Goal: Task Accomplishment & Management: Complete application form

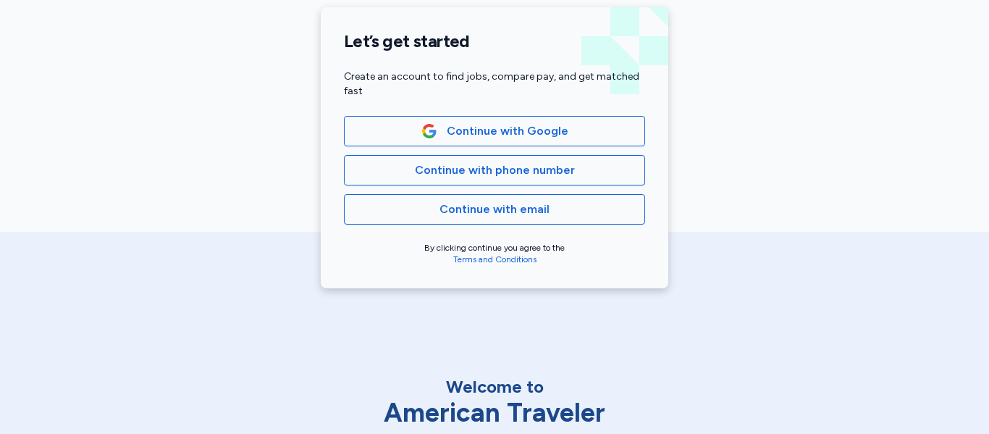
scroll to position [345, 0]
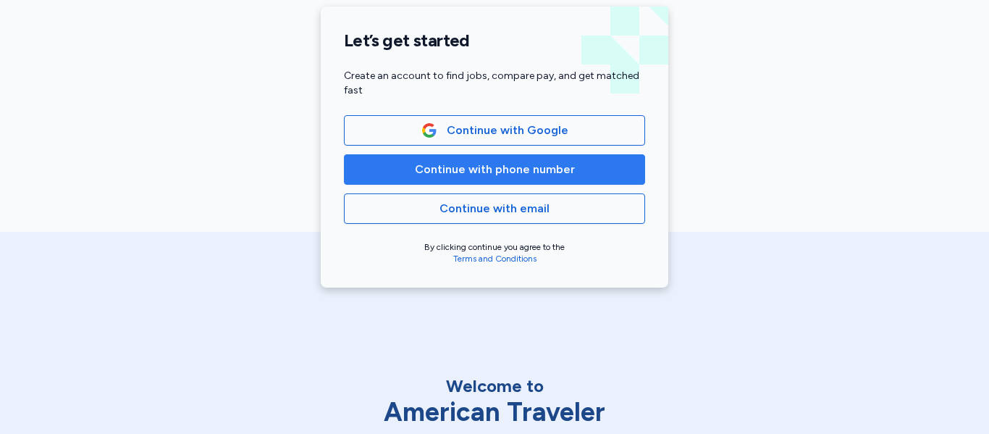
click at [595, 175] on span "Continue with phone number" at bounding box center [494, 169] width 277 height 17
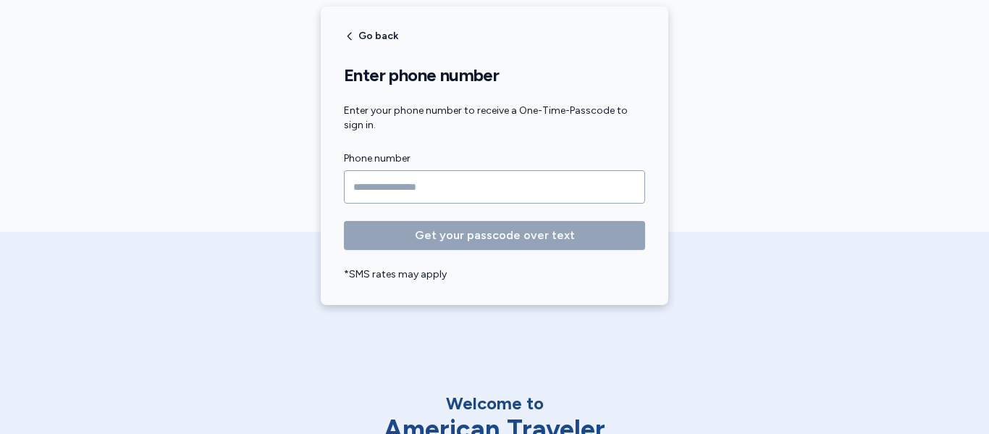
click at [545, 190] on input "Phone number" at bounding box center [494, 186] width 301 height 33
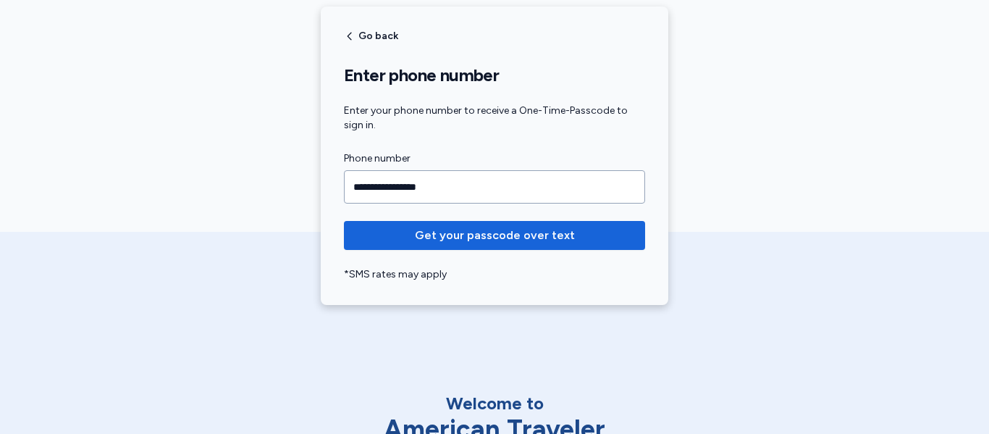
type input "**********"
click at [344, 221] on button "Get your passcode over text" at bounding box center [494, 235] width 301 height 29
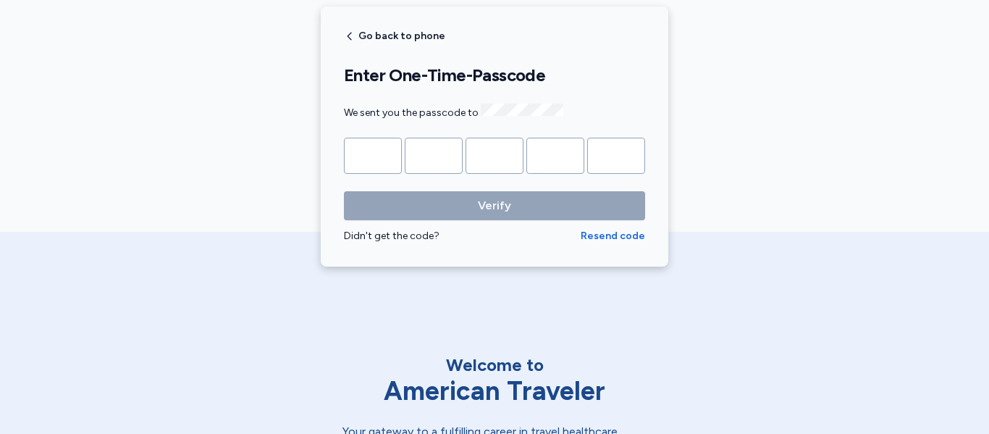
type input "*"
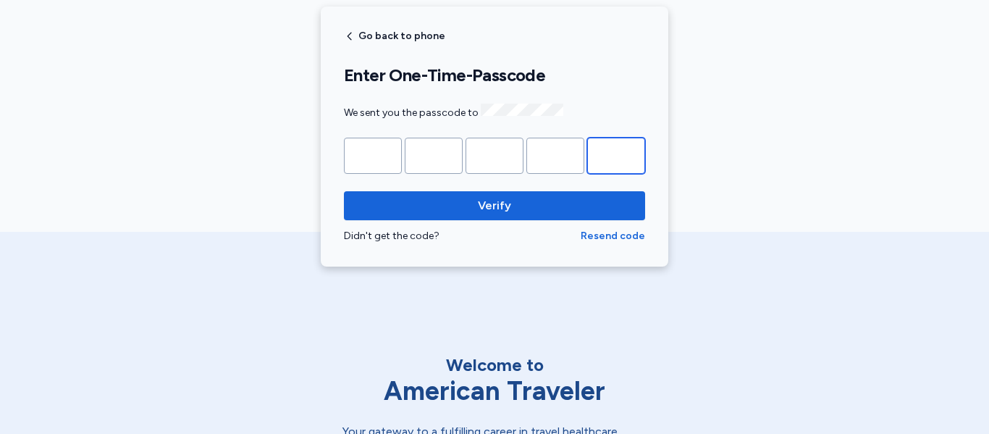
type input "*"
click at [344, 191] on button "Verify" at bounding box center [494, 205] width 301 height 29
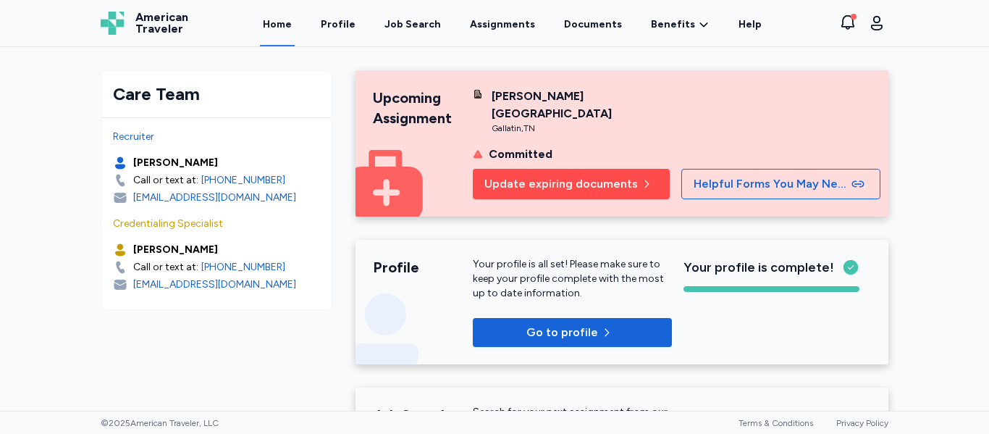
click at [581, 169] on button "Update expiring documents" at bounding box center [571, 184] width 197 height 30
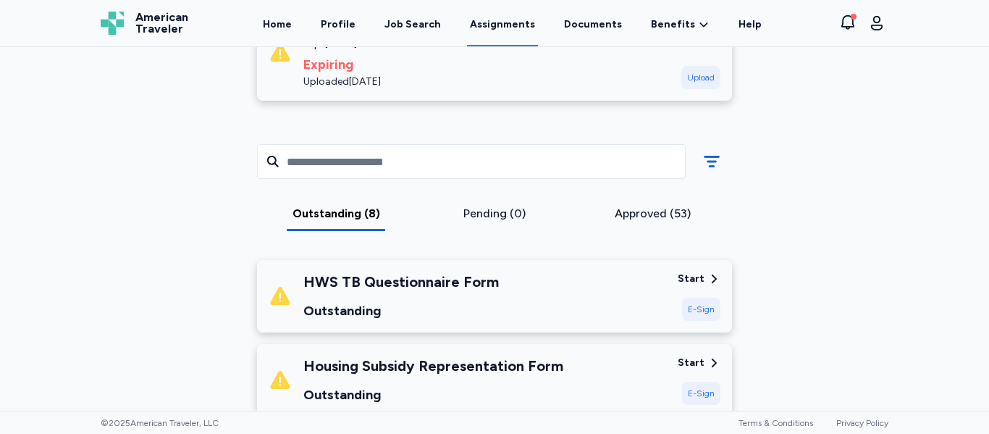
scroll to position [311, 0]
click at [679, 290] on div "Start E-Sign" at bounding box center [699, 296] width 43 height 49
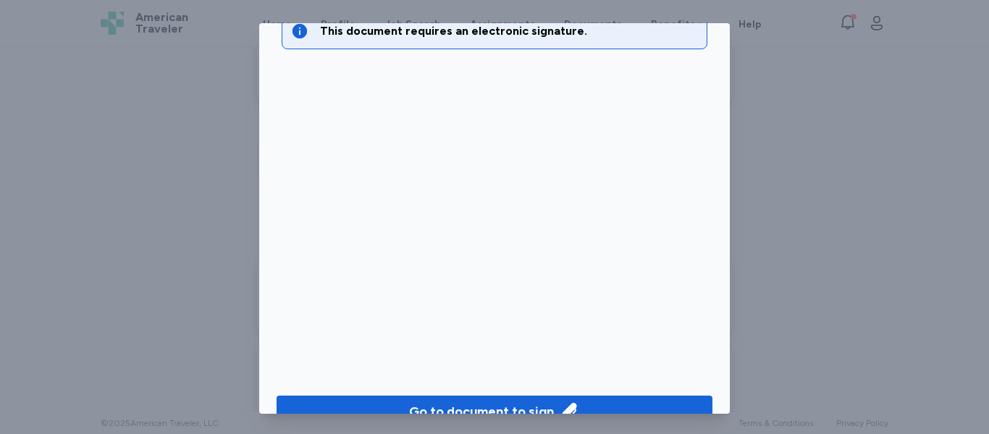
scroll to position [117, 0]
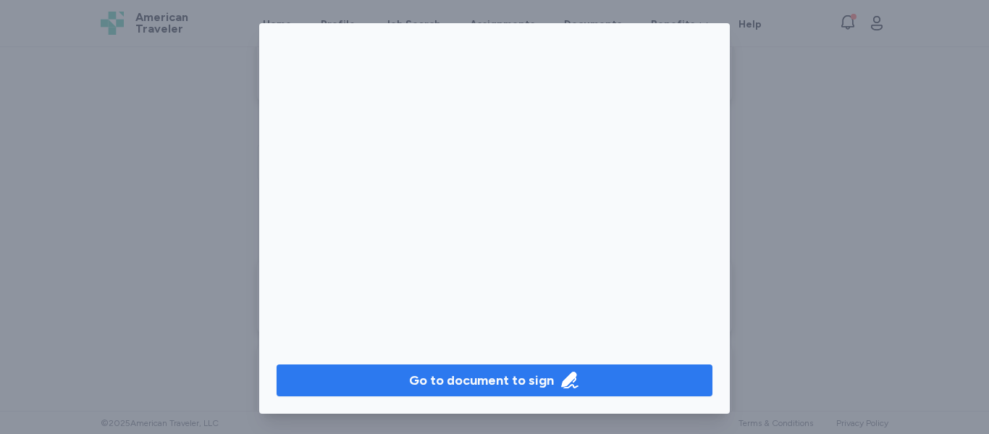
click at [530, 381] on div "Go to document to sign" at bounding box center [481, 380] width 145 height 20
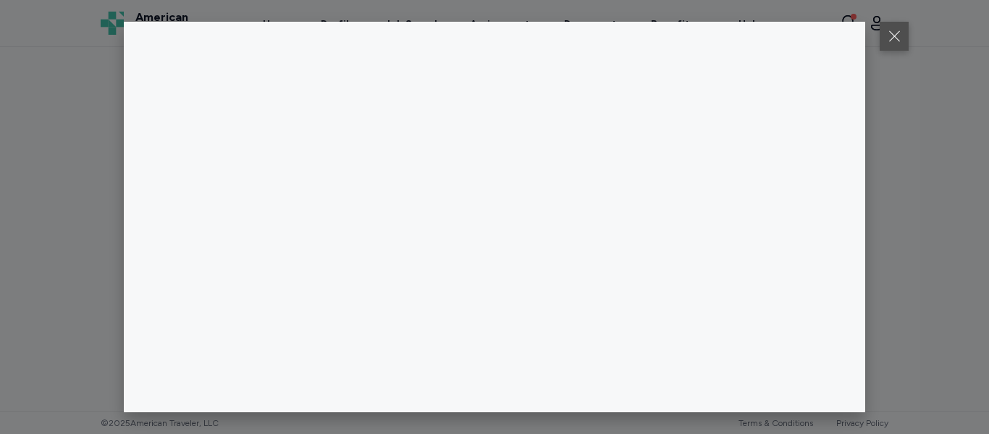
click at [895, 33] on button at bounding box center [894, 36] width 29 height 29
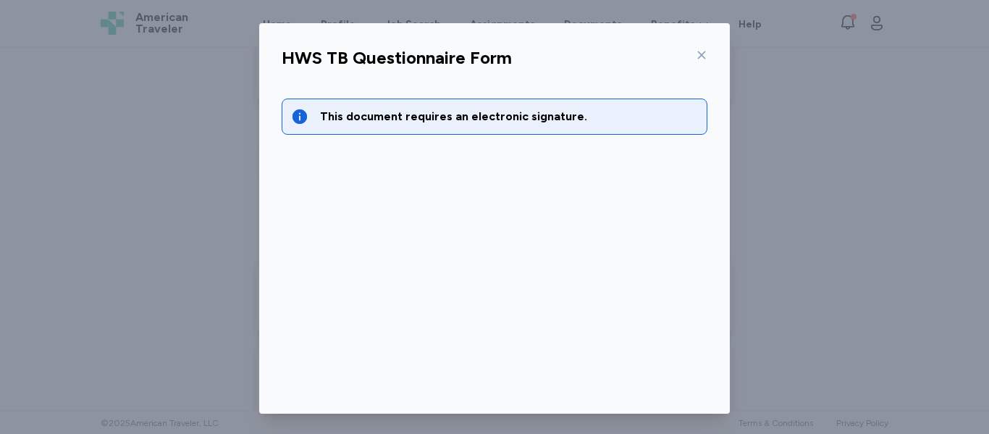
drag, startPoint x: 671, startPoint y: 54, endPoint x: 698, endPoint y: 54, distance: 26.8
click at [698, 54] on div "HWS TB Questionnaire Form" at bounding box center [494, 62] width 449 height 38
click at [698, 58] on icon at bounding box center [702, 55] width 8 height 8
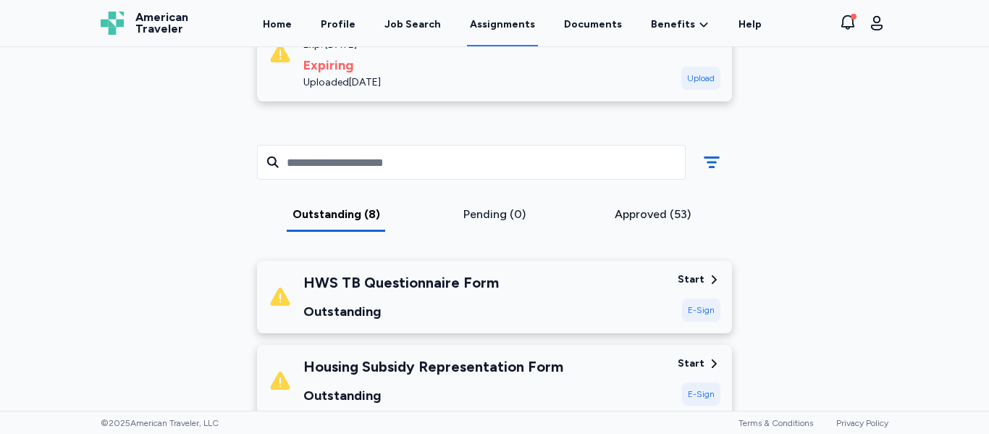
click at [637, 211] on div "Approved (53)" at bounding box center [652, 214] width 147 height 17
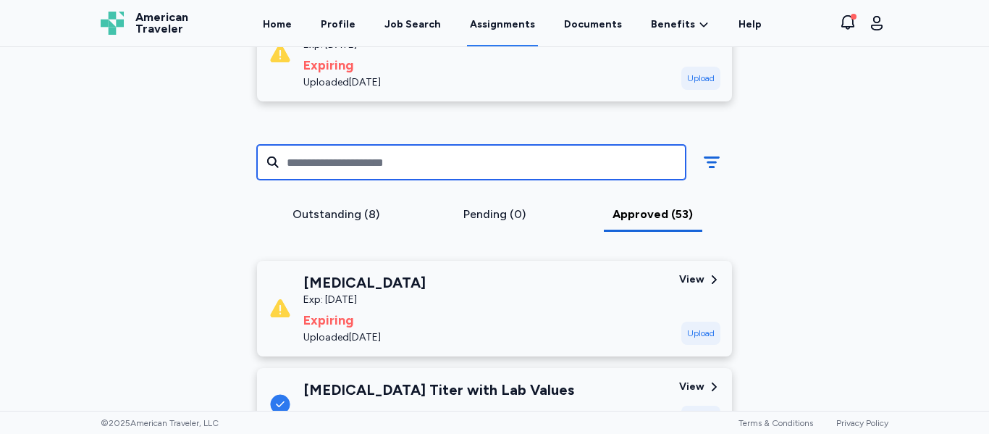
click at [482, 166] on input "text" at bounding box center [471, 162] width 429 height 35
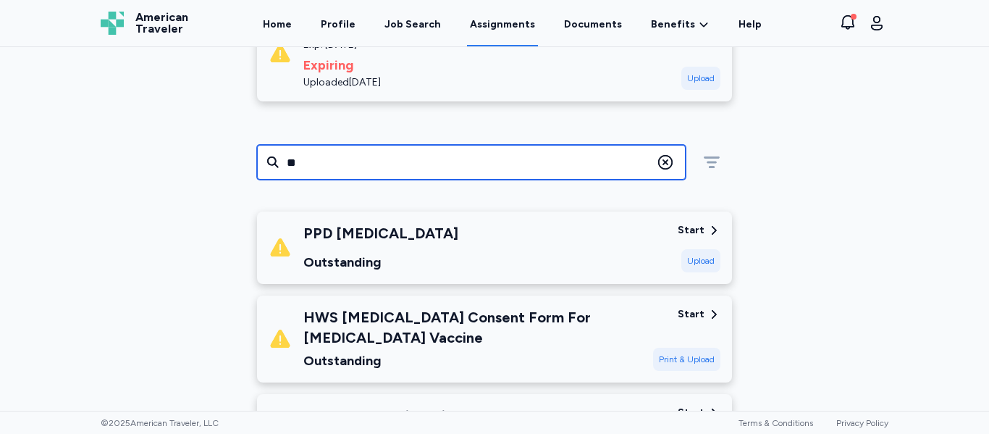
scroll to position [219, 0]
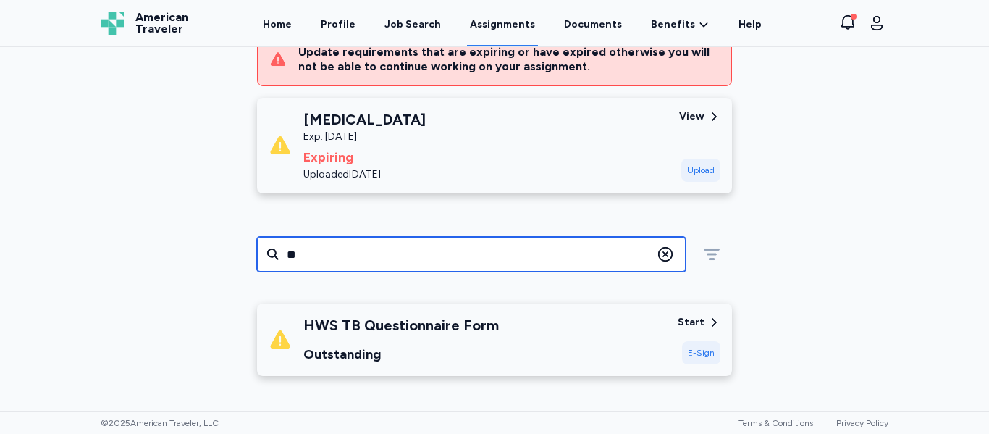
type input "**"
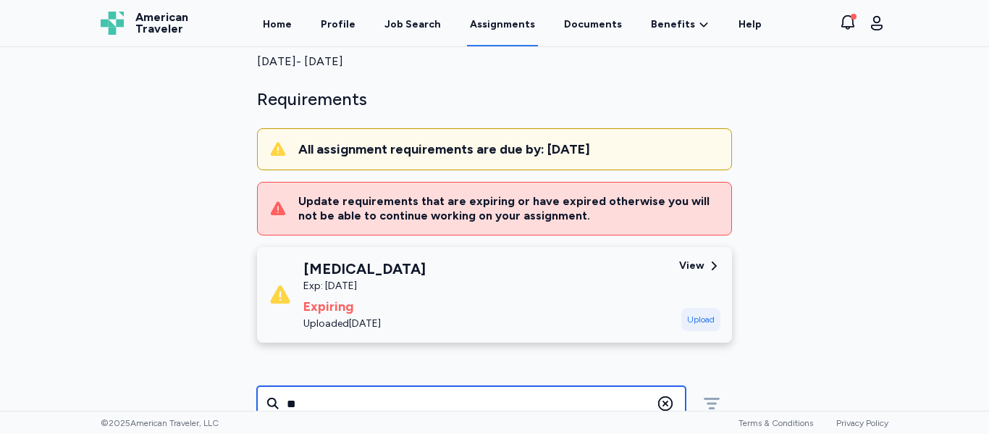
scroll to position [0, 0]
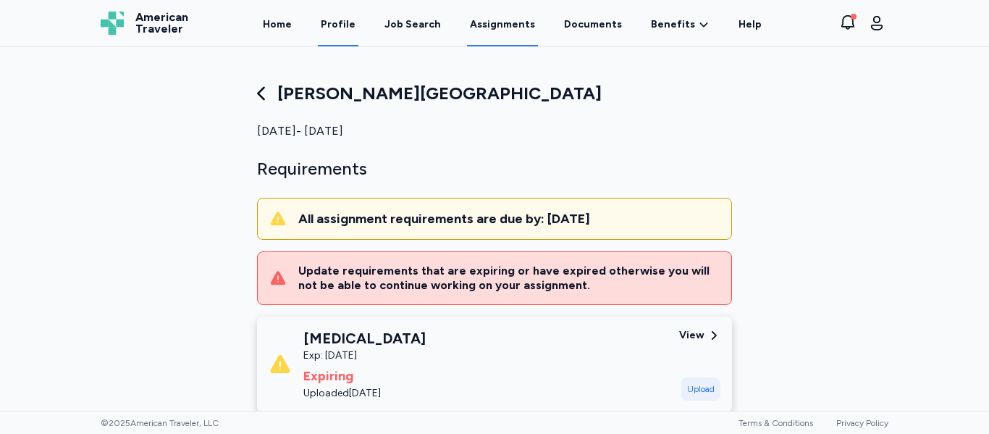
click at [342, 28] on link "Profile" at bounding box center [338, 23] width 41 height 45
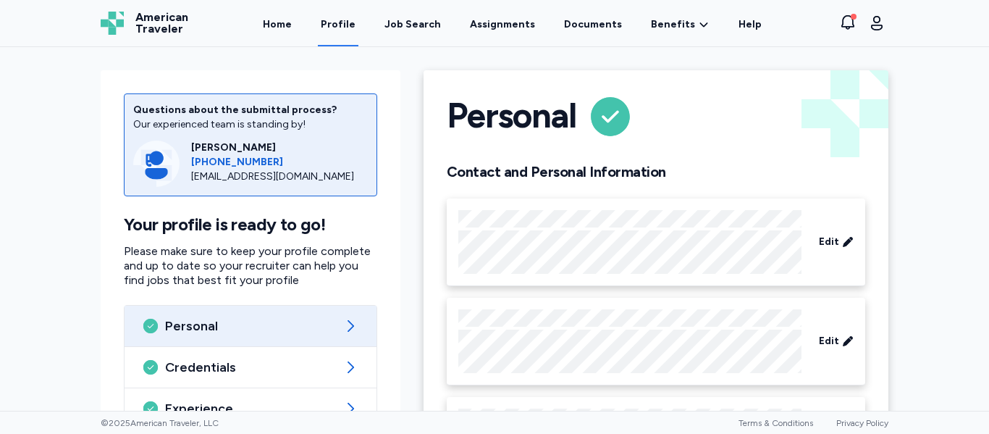
scroll to position [197, 0]
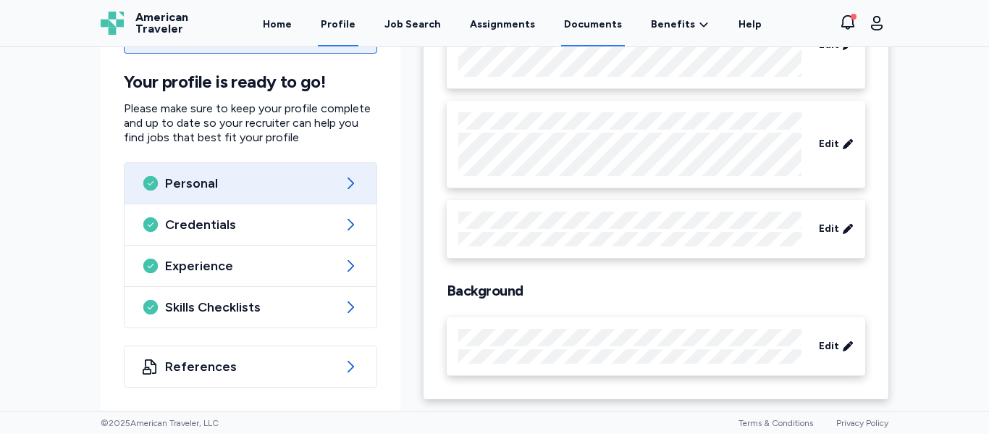
click at [574, 20] on link "Documents" at bounding box center [593, 23] width 64 height 45
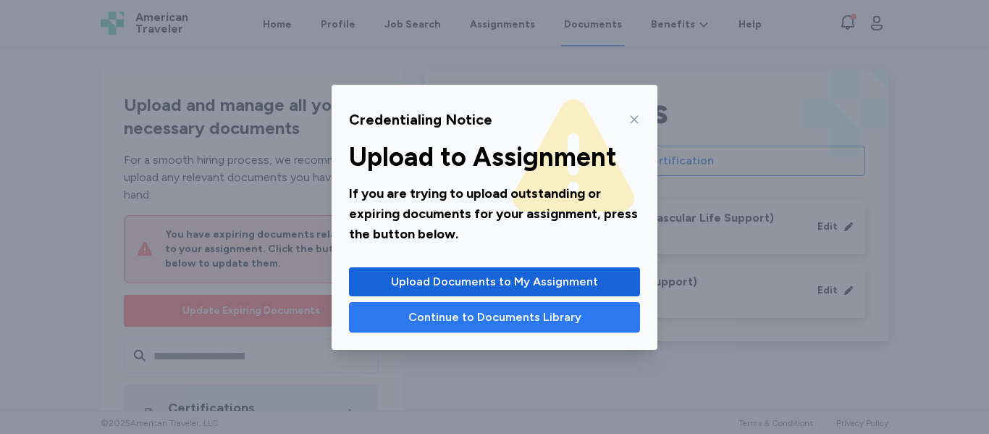
click at [507, 317] on span "Continue to Documents Library" at bounding box center [495, 317] width 173 height 17
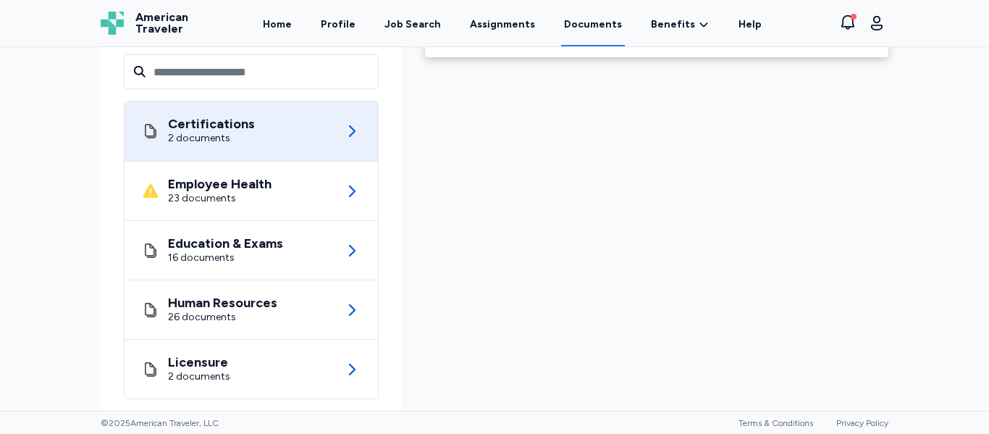
scroll to position [307, 0]
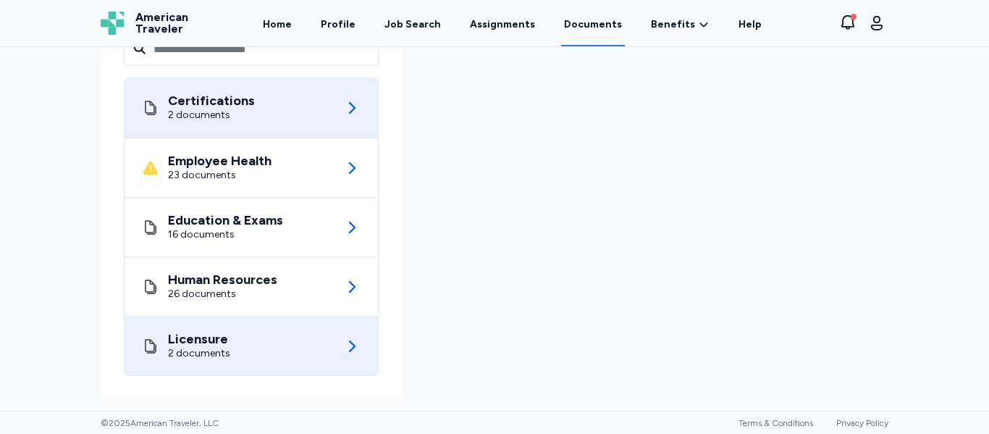
click at [251, 353] on div "Licensure 2 documents" at bounding box center [251, 346] width 219 height 59
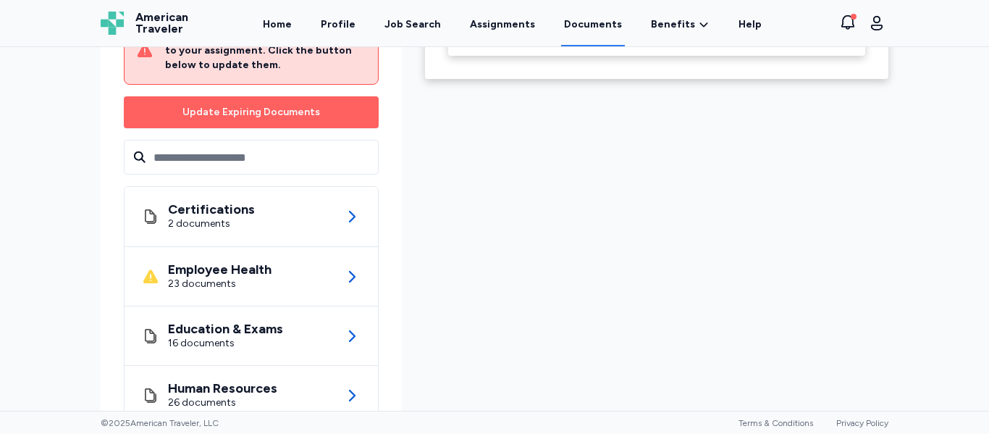
scroll to position [307, 0]
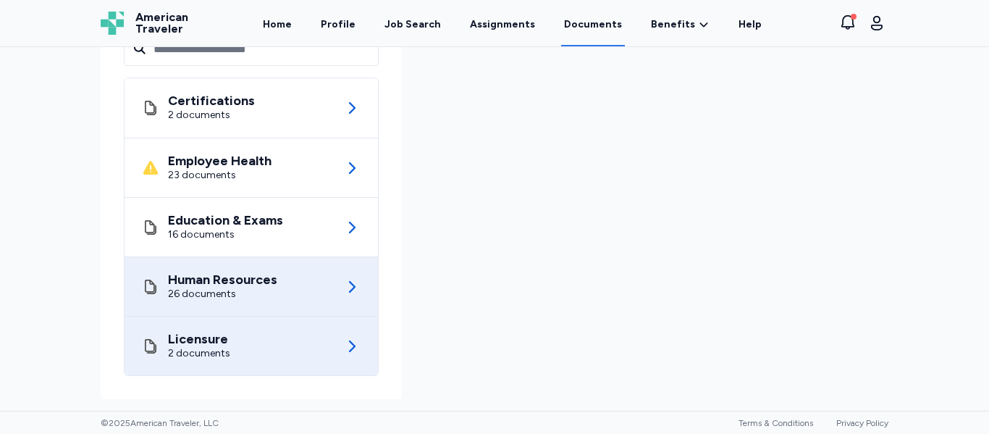
click at [311, 310] on div "Human Resources 26 documents" at bounding box center [251, 286] width 219 height 59
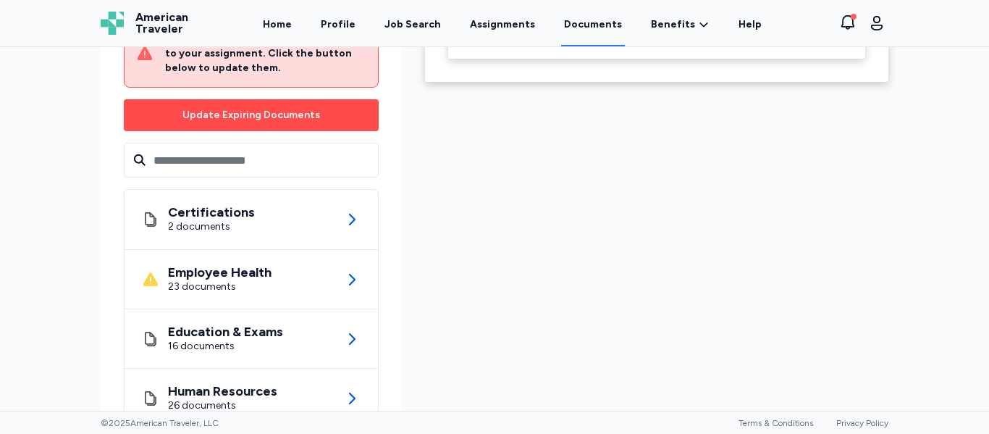
scroll to position [197, 0]
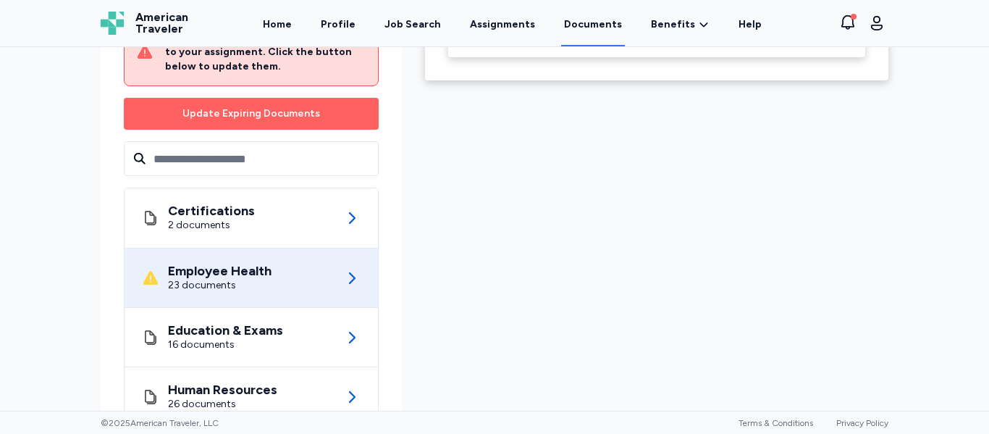
click at [280, 264] on div "Employee Health 23 documents" at bounding box center [251, 277] width 219 height 59
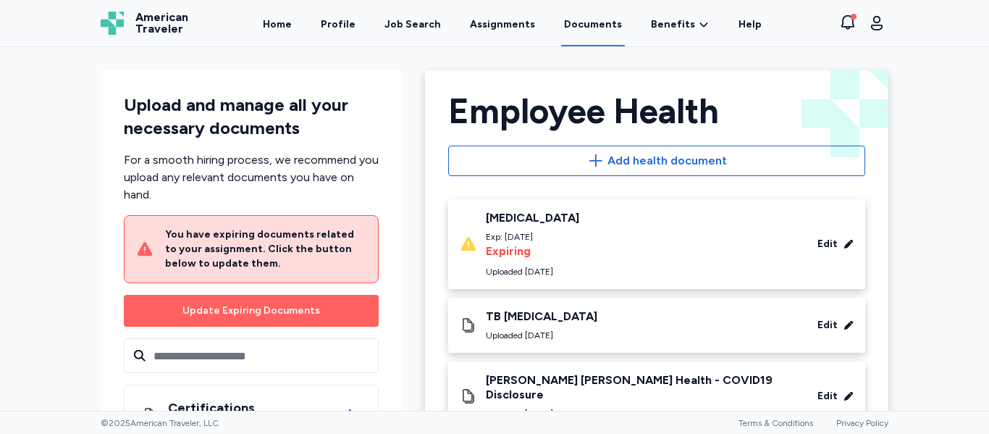
click at [679, 317] on div "TB QuantiFERON Uploaded Feb 10, 2025 Edit" at bounding box center [657, 325] width 394 height 32
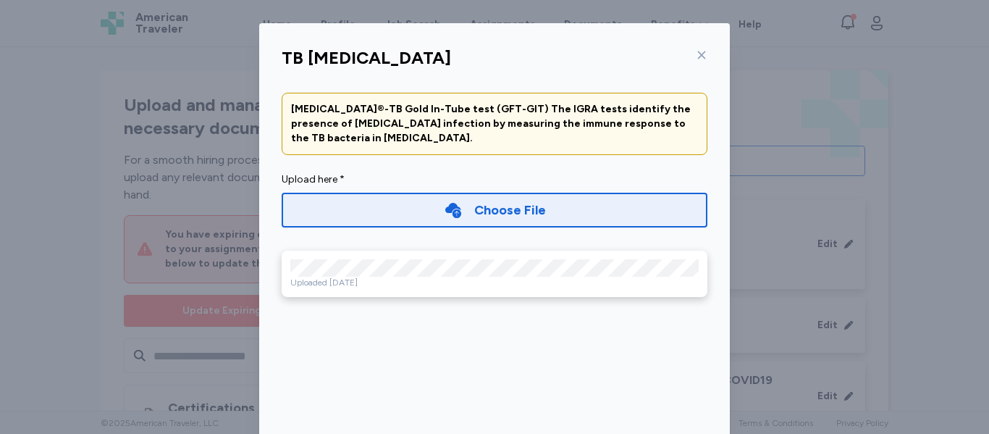
click at [696, 53] on icon at bounding box center [702, 55] width 12 height 12
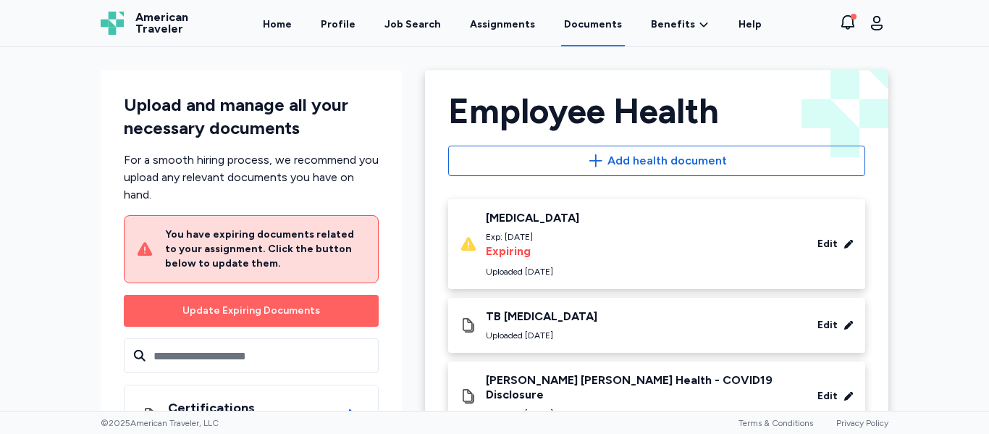
click at [26, 300] on div "Upload and manage all your necessary documents For a smooth hiring process, we …" at bounding box center [494, 229] width 989 height 364
click at [340, 18] on link "Profile" at bounding box center [338, 23] width 41 height 45
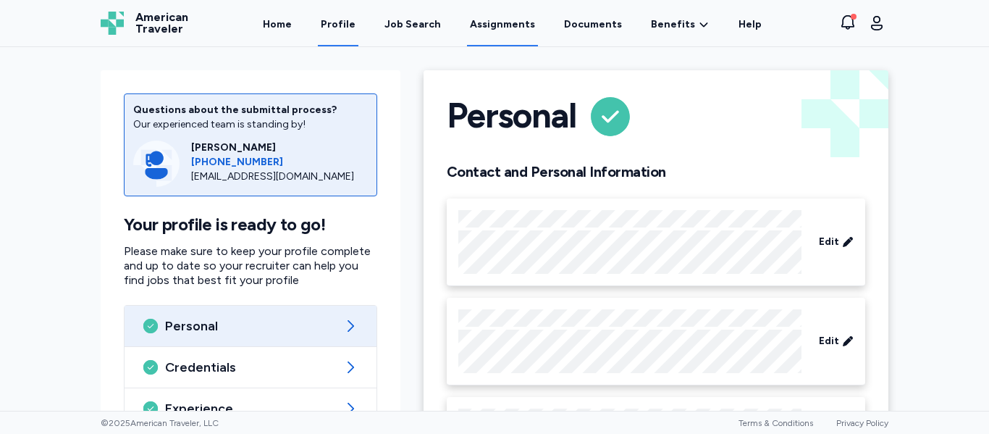
click at [514, 31] on link "Assignments" at bounding box center [502, 23] width 71 height 45
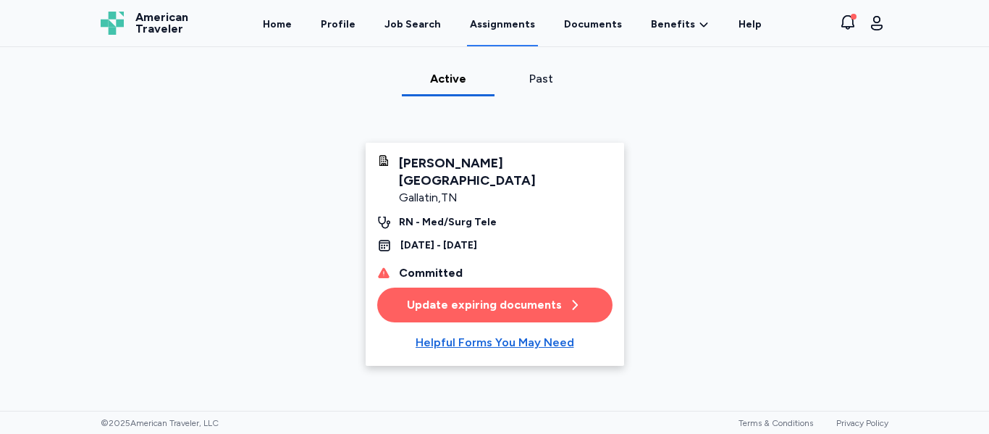
click at [527, 288] on button "Update expiring documents" at bounding box center [494, 305] width 235 height 35
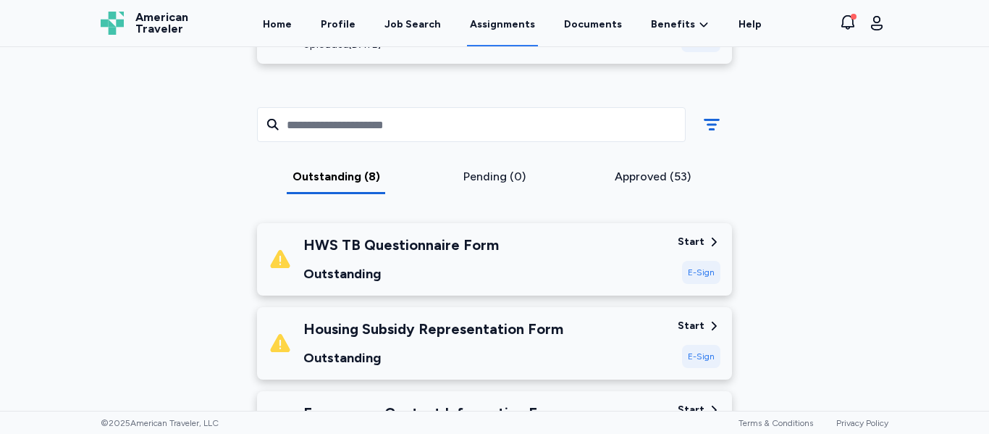
scroll to position [348, 0]
click at [630, 259] on div "HWS TB Questionnaire Form Outstanding" at bounding box center [468, 259] width 398 height 49
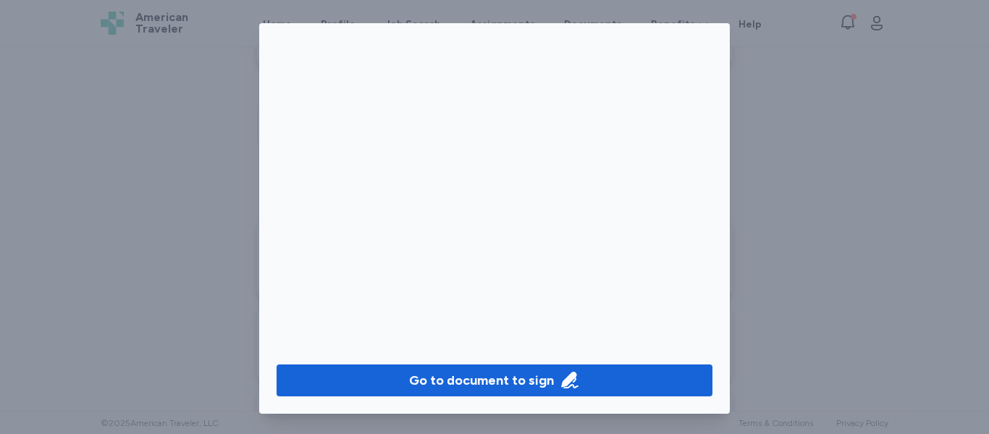
scroll to position [122, 0]
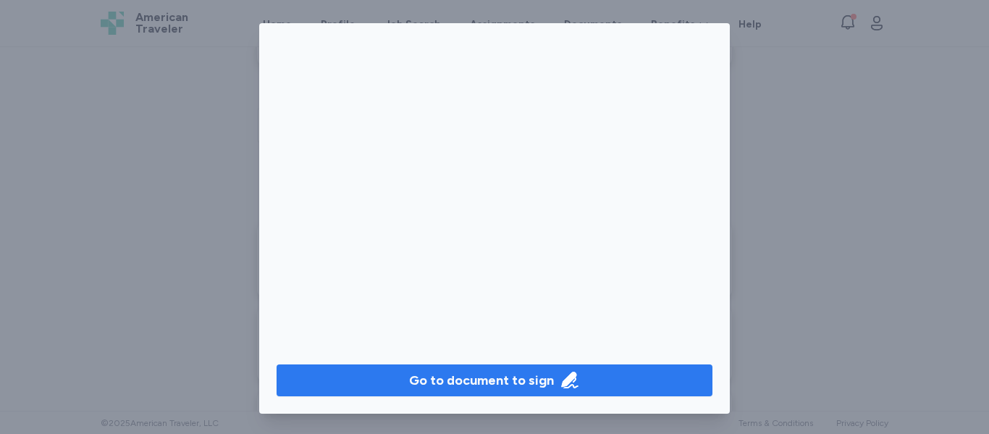
click at [489, 364] on button "Go to document to sign" at bounding box center [495, 380] width 436 height 32
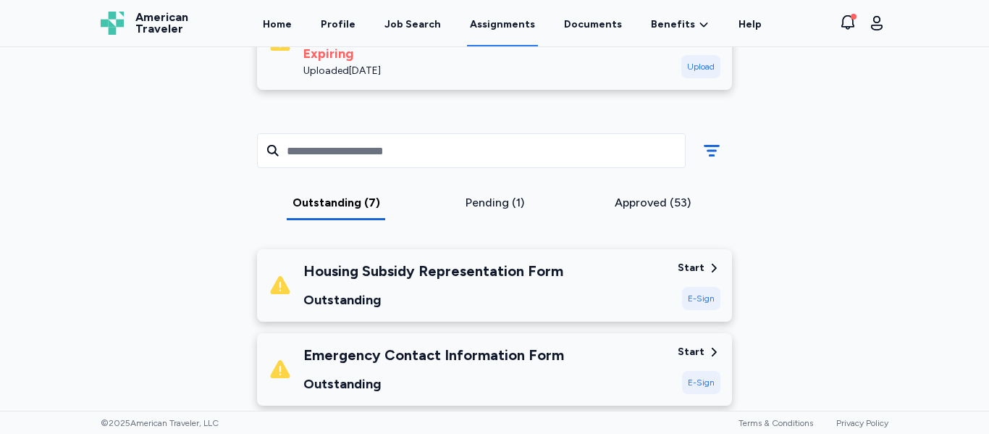
scroll to position [322, 0]
click at [608, 269] on div "Housing Subsidy Representation Form Outstanding" at bounding box center [468, 285] width 398 height 49
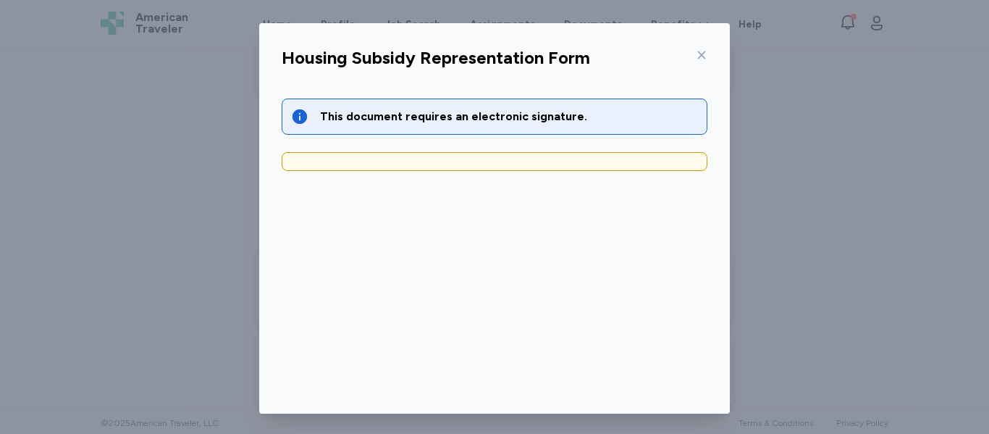
scroll to position [117, 0]
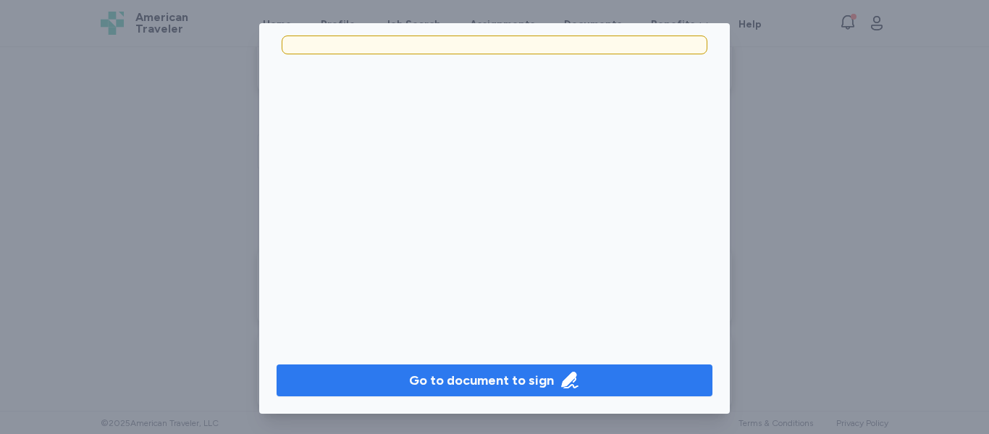
click at [511, 375] on div "Go to document to sign" at bounding box center [481, 380] width 145 height 20
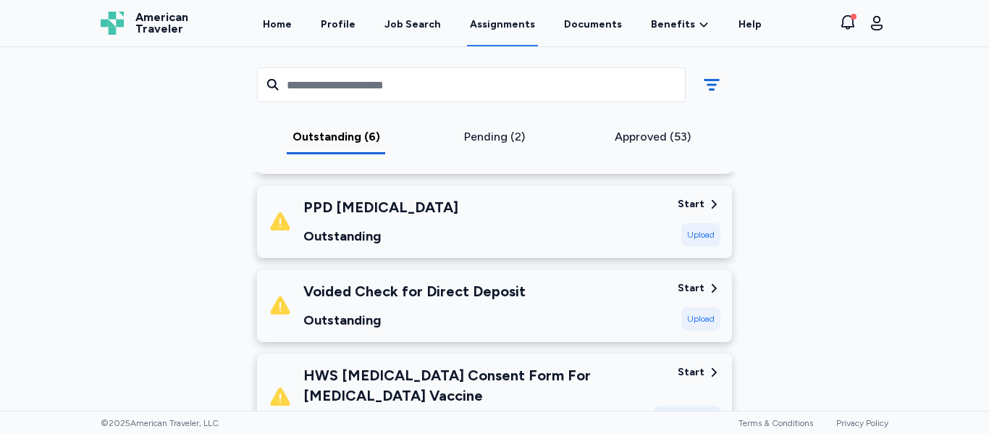
scroll to position [552, 0]
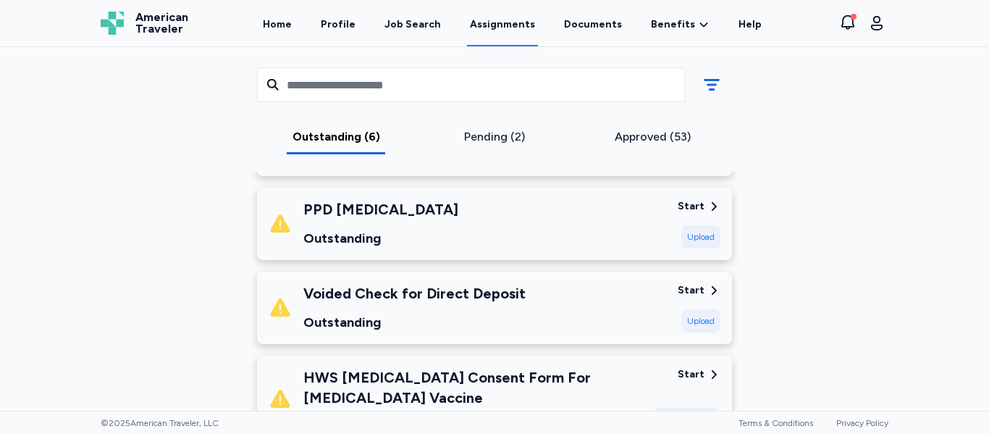
click at [566, 235] on div "PPD Skin Test Outstanding" at bounding box center [468, 223] width 398 height 49
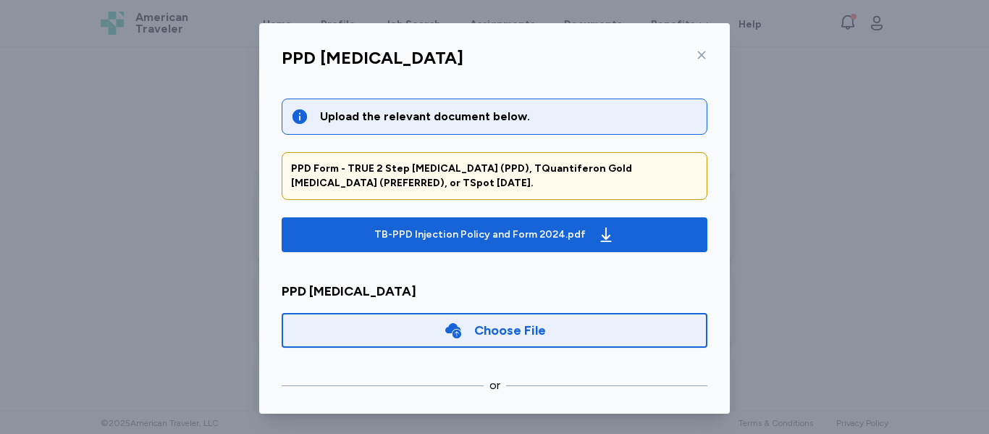
click at [696, 53] on icon at bounding box center [702, 55] width 12 height 12
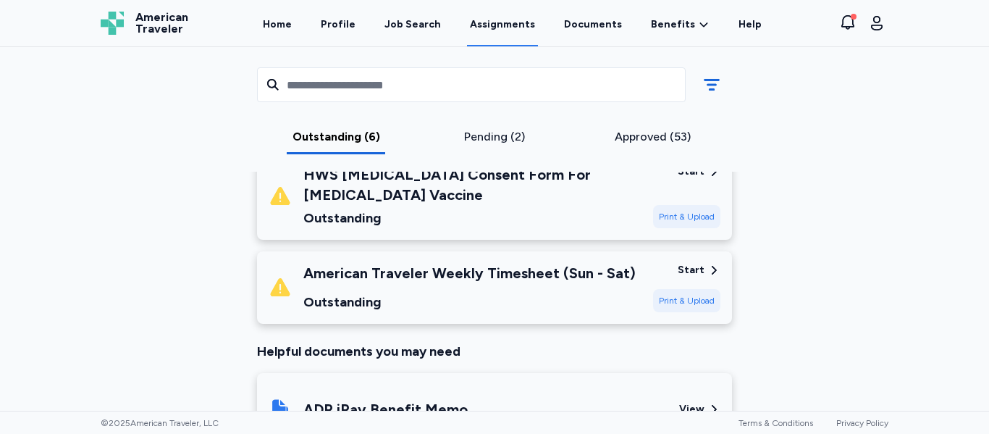
scroll to position [755, 0]
click at [478, 308] on div "Outstanding" at bounding box center [469, 301] width 332 height 20
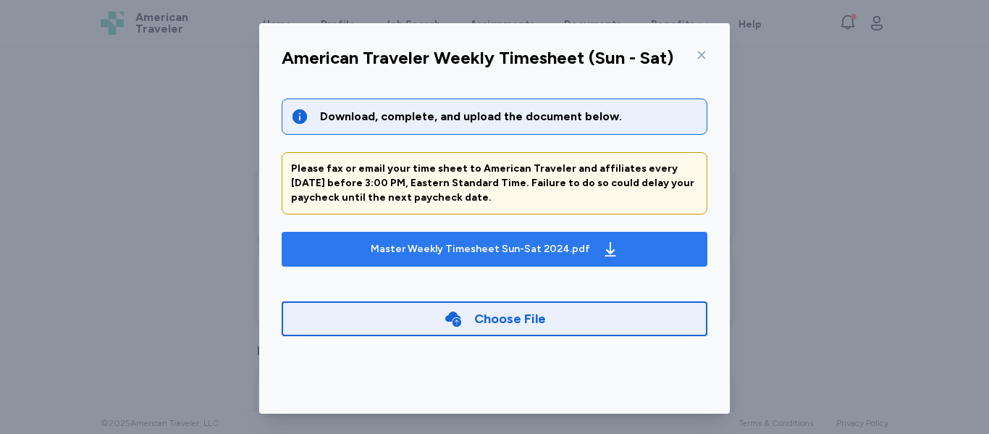
click at [529, 256] on div "Master Weekly Timesheet Sun-Sat 2024.pdf" at bounding box center [480, 249] width 219 height 14
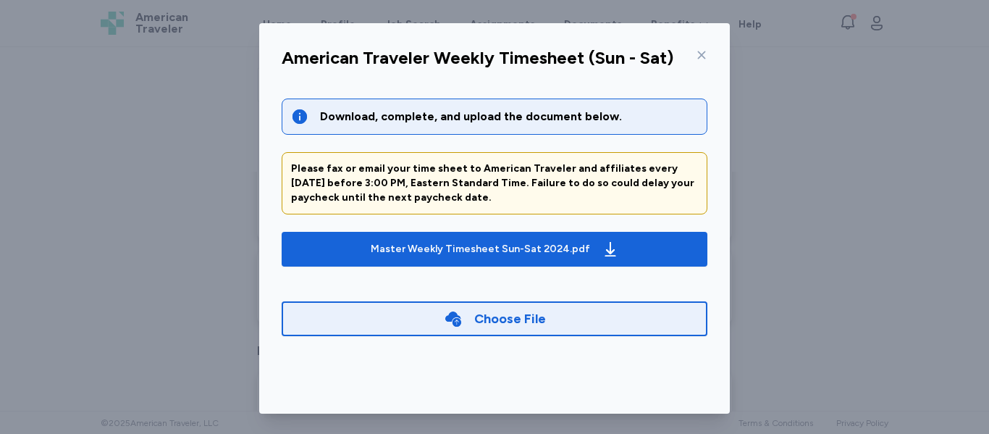
click at [511, 305] on div "Choose File" at bounding box center [495, 318] width 426 height 35
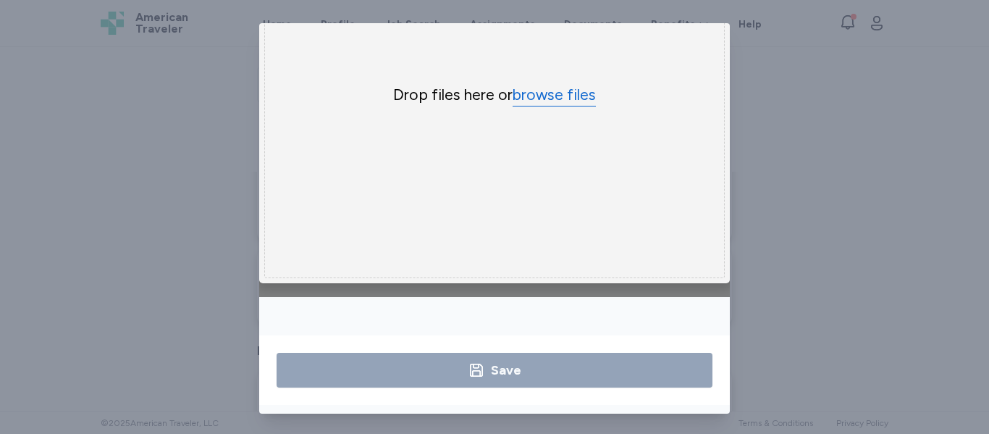
scroll to position [3, 0]
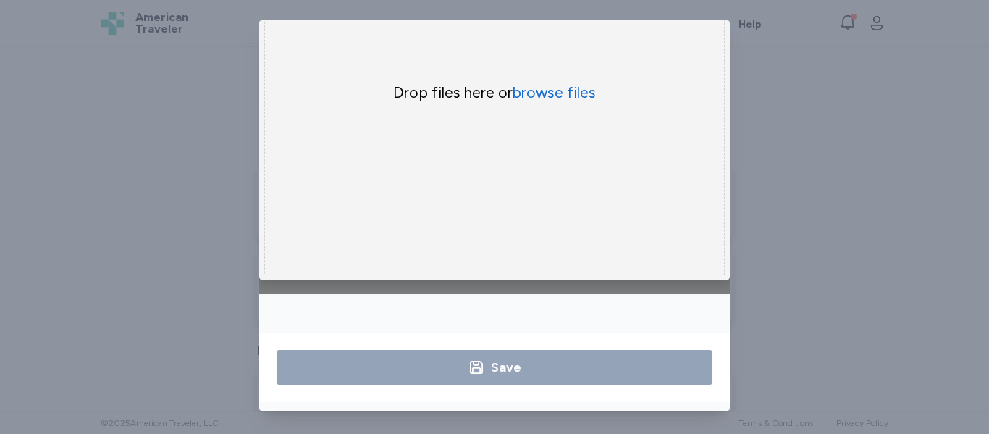
click at [880, 145] on div "American Traveler Weekly Timesheet (Sun - Sat) Download, complete, and upload t…" at bounding box center [494, 215] width 989 height 437
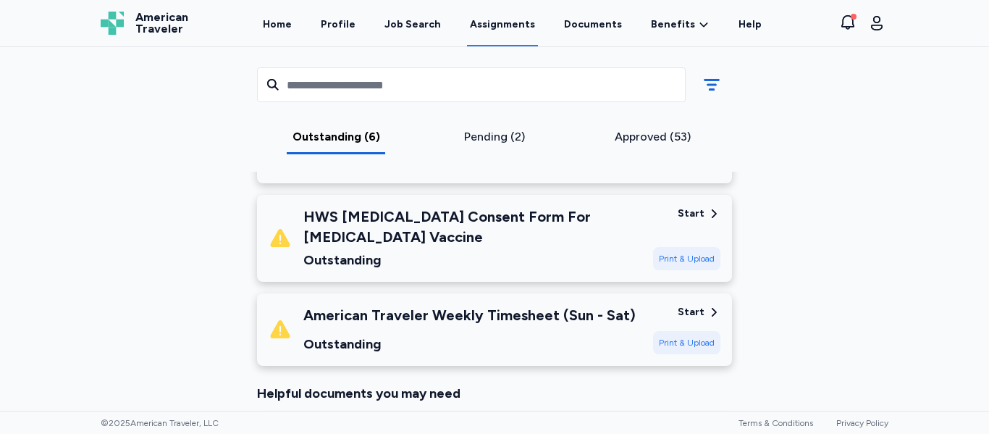
scroll to position [711, 0]
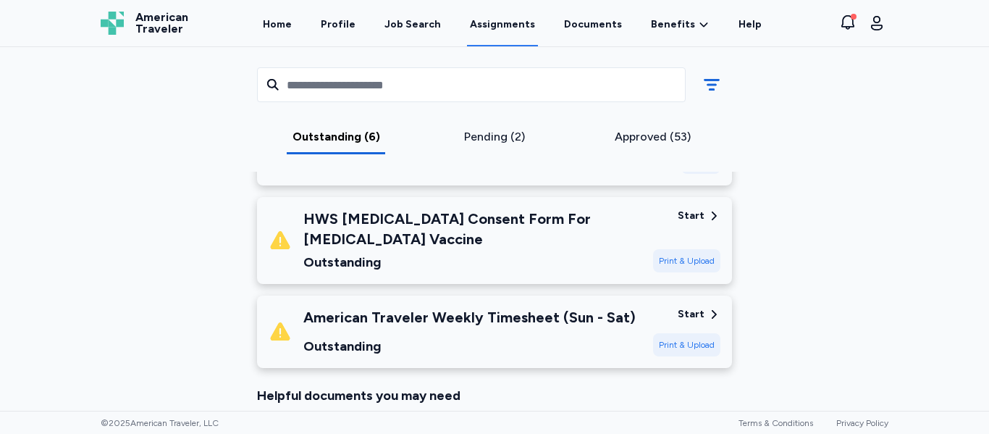
click at [539, 246] on div "HWS [MEDICAL_DATA] Consent Form For [MEDICAL_DATA] Vaccine" at bounding box center [472, 229] width 338 height 41
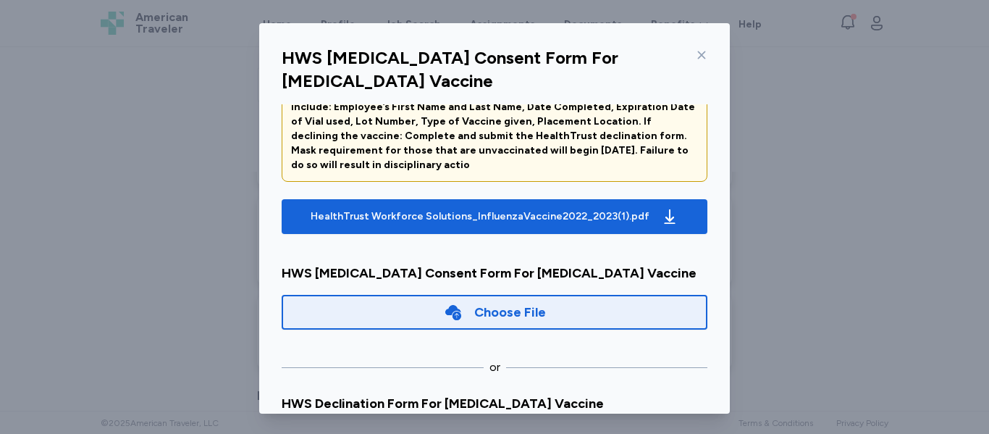
scroll to position [115, 0]
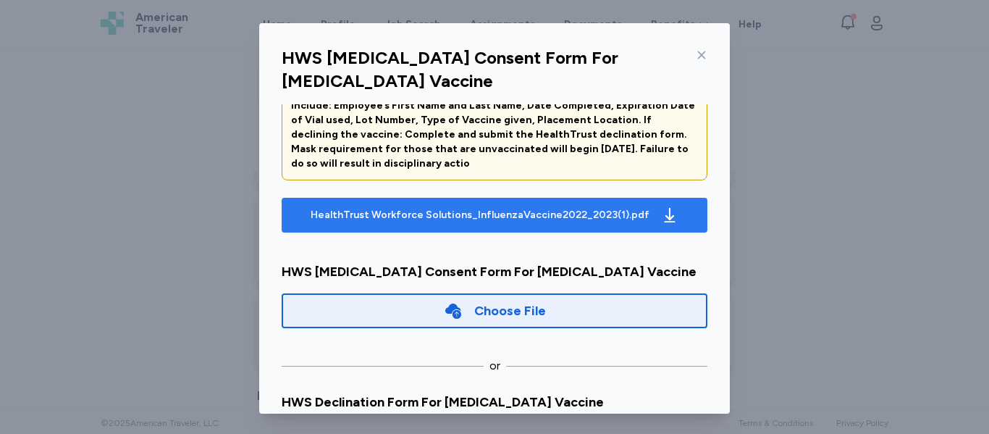
click at [516, 216] on div "HealthTrust Workforce Solutions_InfluenzaVaccine2022_2023(1).pdf" at bounding box center [480, 215] width 339 height 14
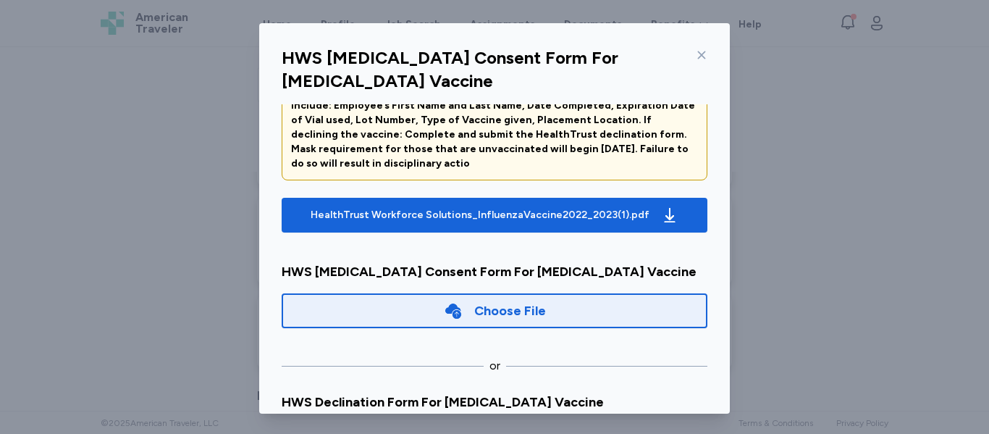
click at [696, 50] on icon at bounding box center [702, 55] width 12 height 12
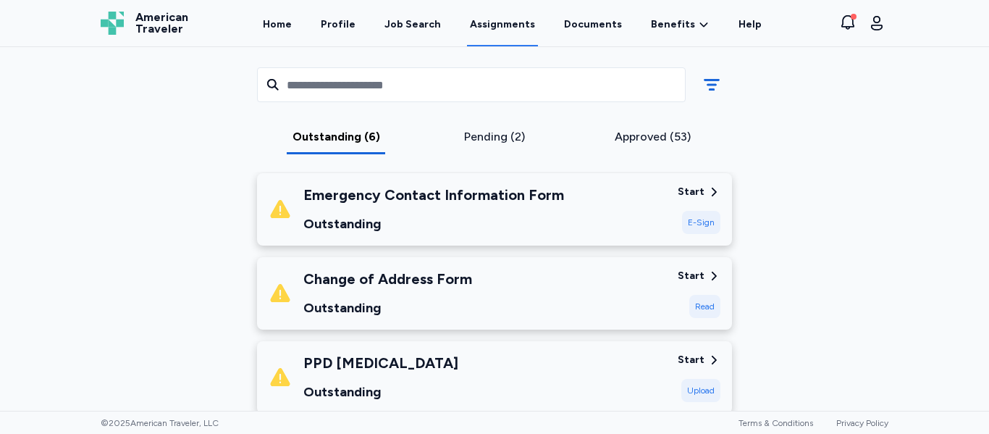
scroll to position [422, 0]
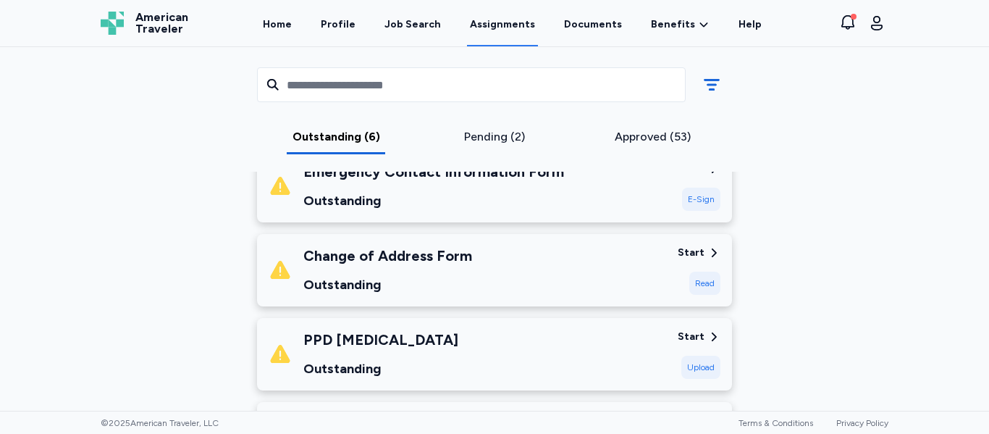
click at [506, 196] on div "Outstanding" at bounding box center [433, 200] width 261 height 20
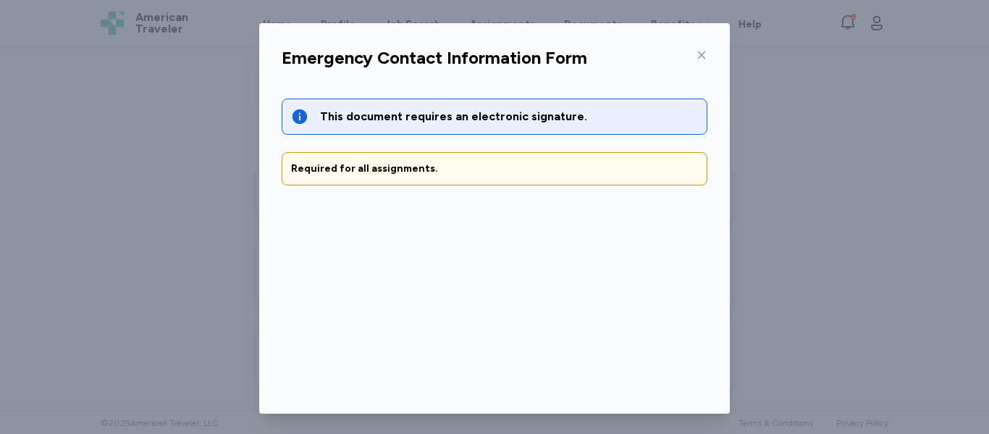
scroll to position [117, 0]
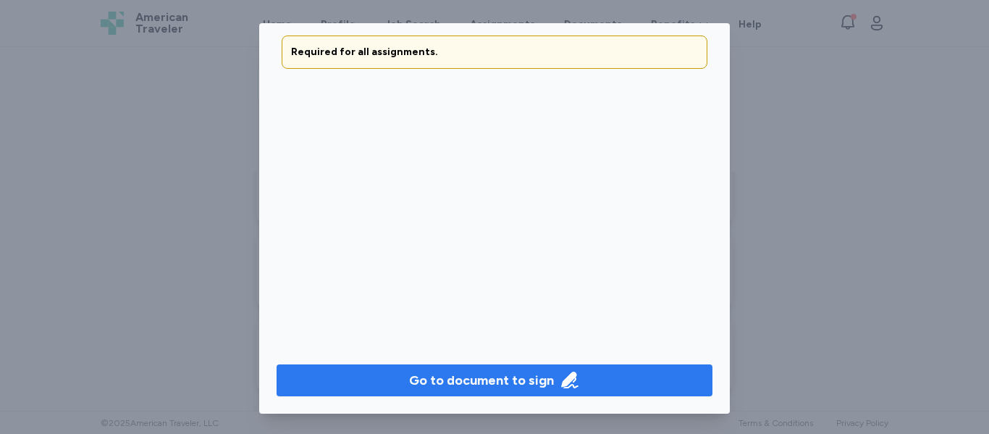
click at [481, 372] on div "Go to document to sign" at bounding box center [481, 380] width 145 height 20
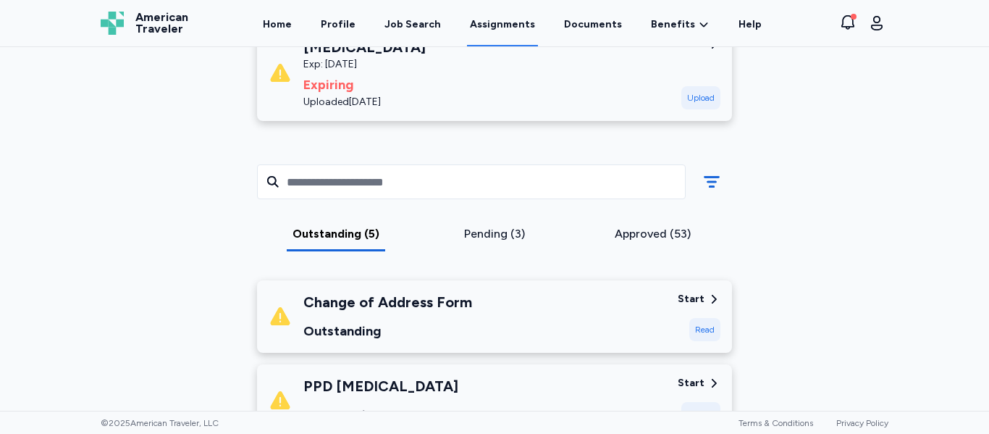
scroll to position [285, 0]
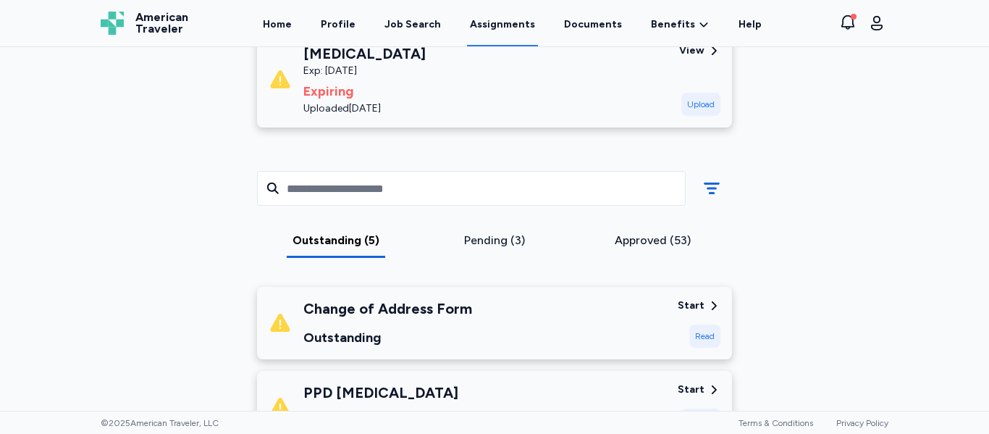
click at [564, 310] on div "Change of Address Form Outstanding" at bounding box center [468, 322] width 398 height 49
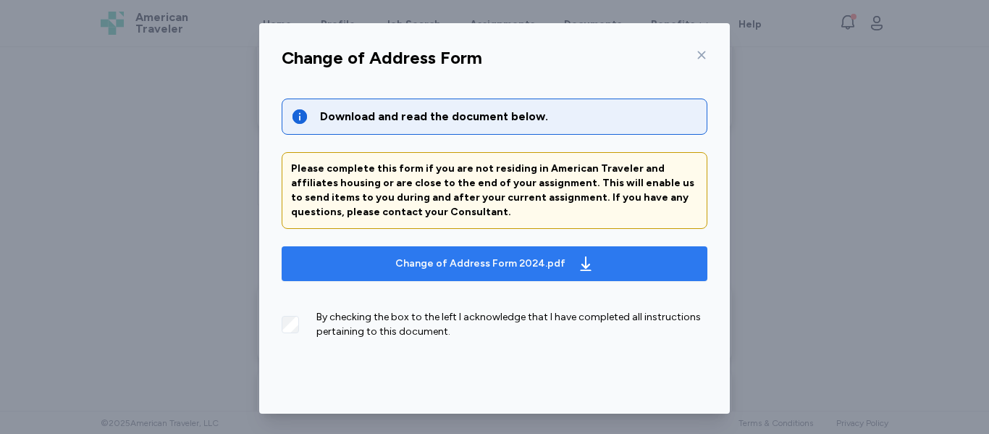
click at [448, 261] on div "Change of Address Form 2024.pdf" at bounding box center [480, 263] width 170 height 14
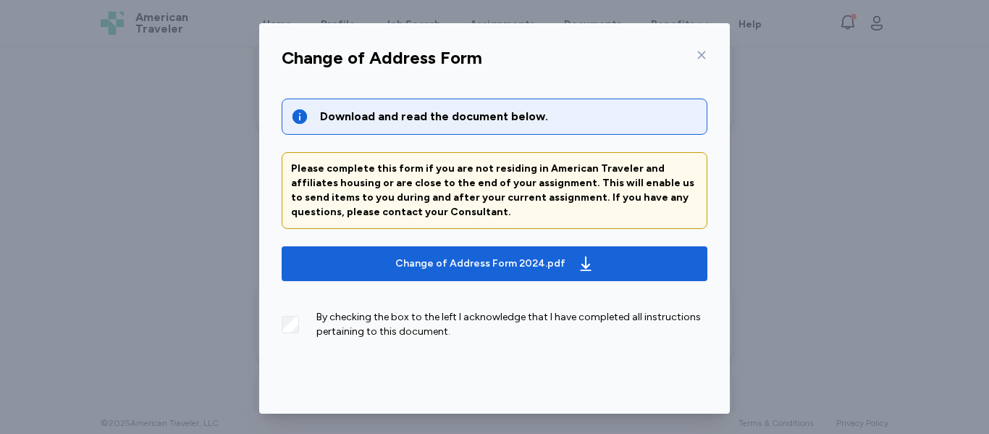
click at [695, 48] on div at bounding box center [698, 54] width 17 height 23
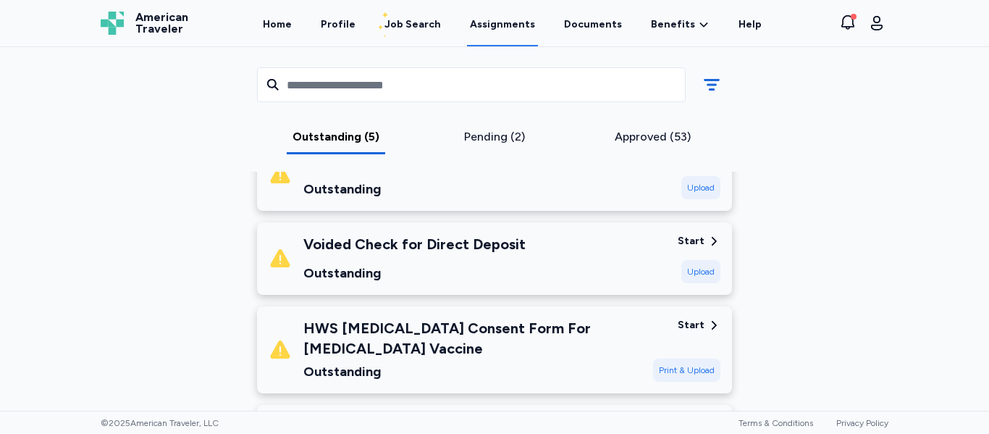
scroll to position [516, 0]
click at [628, 143] on div "Approved (53)" at bounding box center [652, 136] width 147 height 17
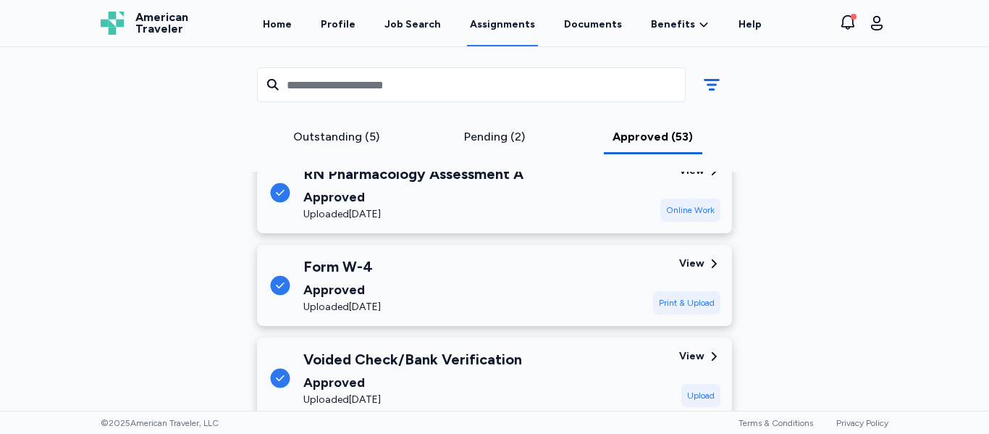
scroll to position [1049, 0]
click at [534, 374] on div "Voided Check/Bank Verification Approved Uploaded Feb 10, 2025" at bounding box center [468, 377] width 399 height 58
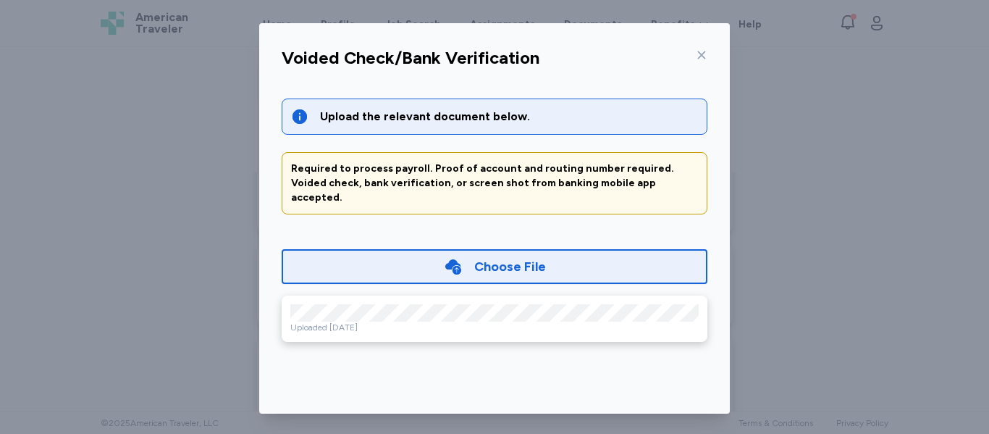
click at [492, 257] on div "Choose File" at bounding box center [510, 266] width 72 height 20
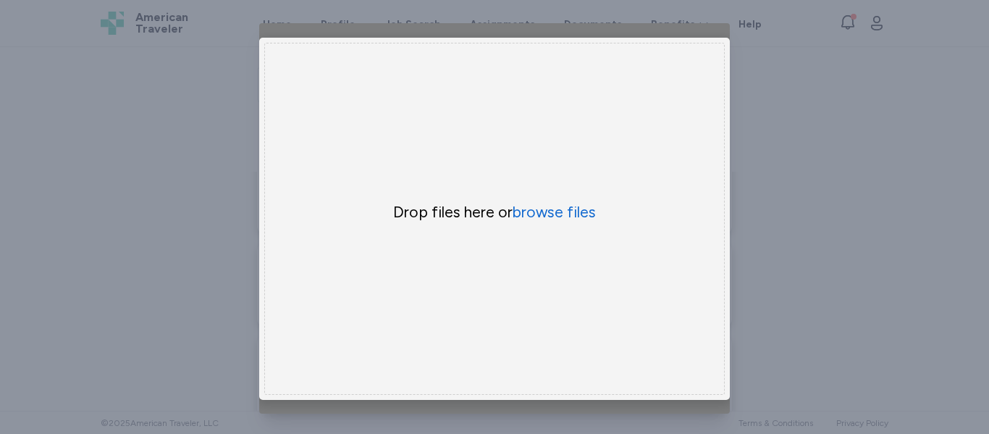
click at [713, 305] on div "Drop files here or browse files" at bounding box center [494, 219] width 461 height 352
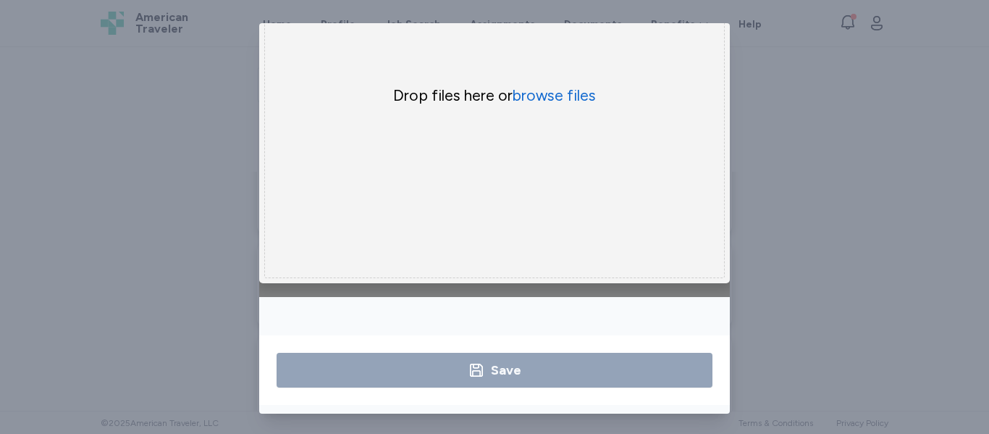
scroll to position [0, 0]
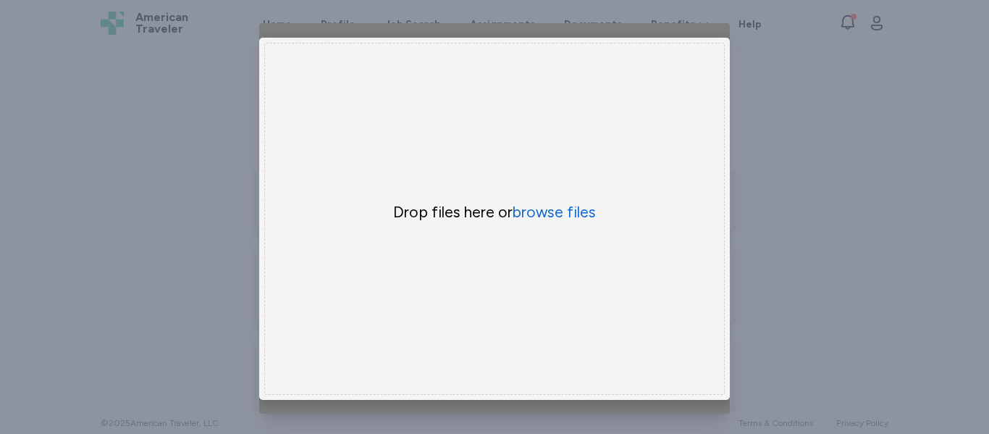
click at [822, 273] on div "Voided Check/Bank Verification Upload the relevant document below. Required to …" at bounding box center [494, 218] width 989 height 437
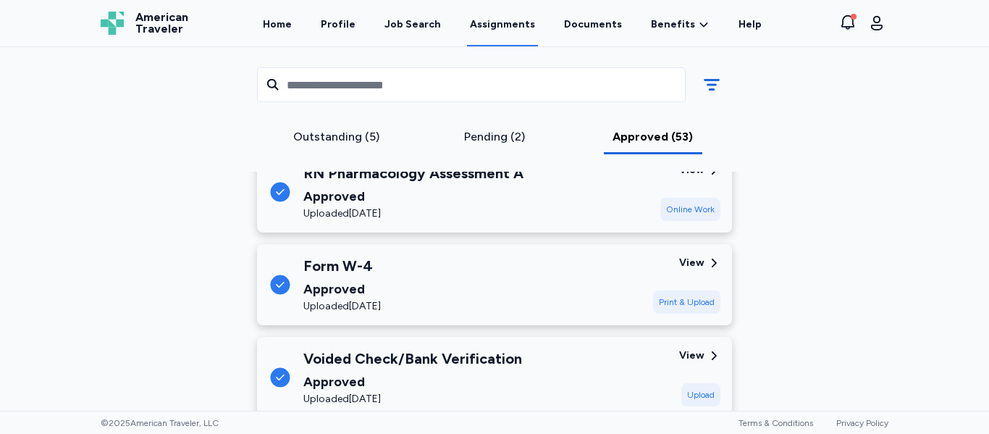
click at [390, 348] on div "Voided Check/Bank Verification Approved Uploaded Feb 10, 2025 View Upload" at bounding box center [494, 377] width 475 height 81
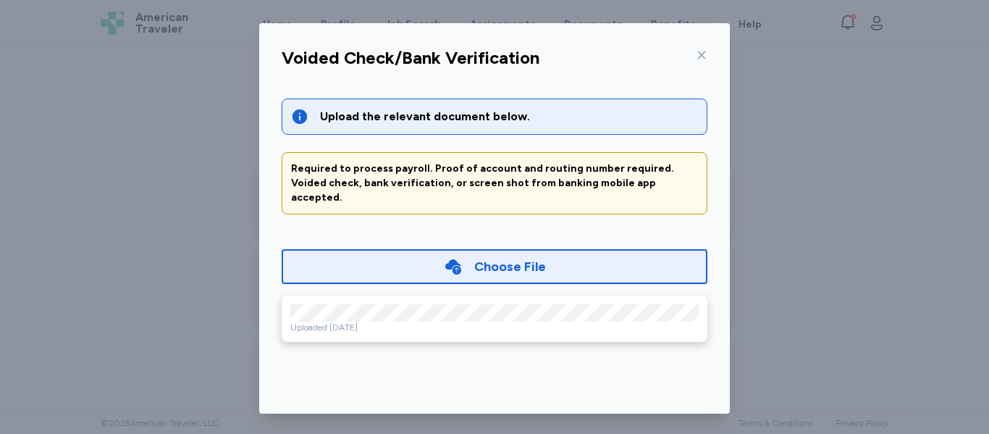
scroll to position [1156, 0]
click at [696, 55] on icon at bounding box center [702, 55] width 12 height 12
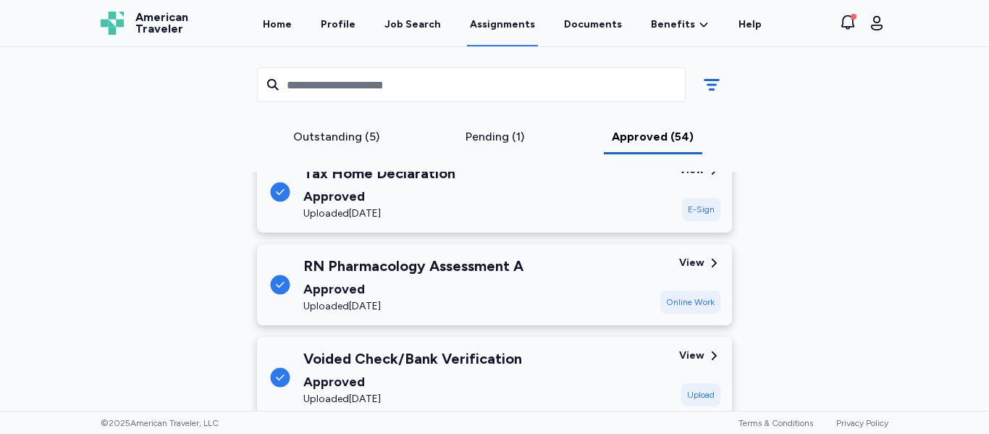
click at [351, 142] on div "Outstanding (5)" at bounding box center [336, 136] width 147 height 17
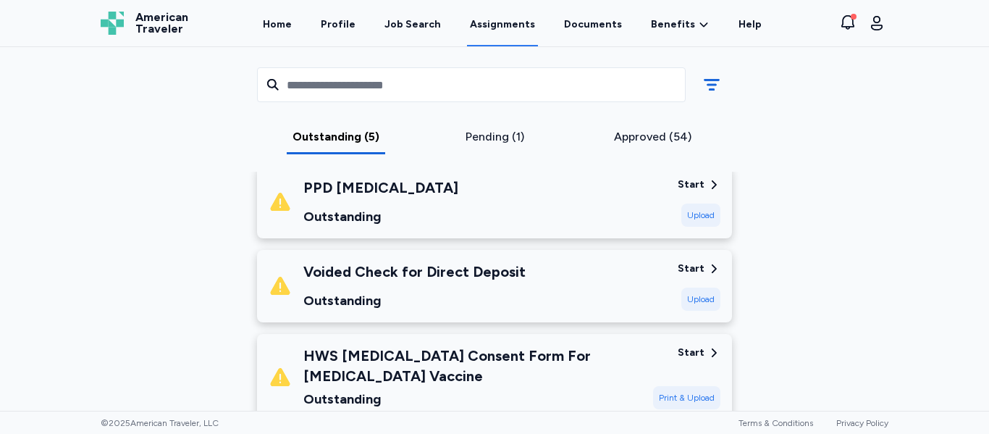
scroll to position [489, 0]
click at [560, 273] on div "Voided Check for Direct Deposit Outstanding" at bounding box center [468, 286] width 398 height 49
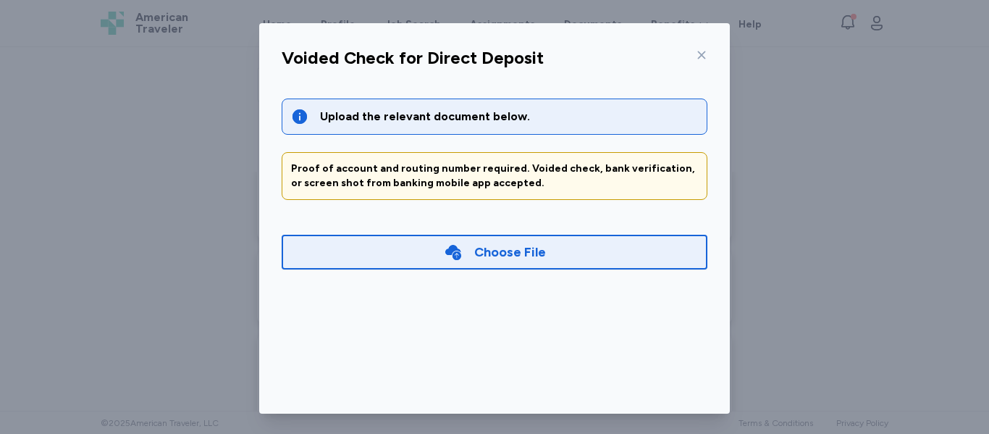
click at [519, 261] on div "Choose File" at bounding box center [510, 252] width 72 height 20
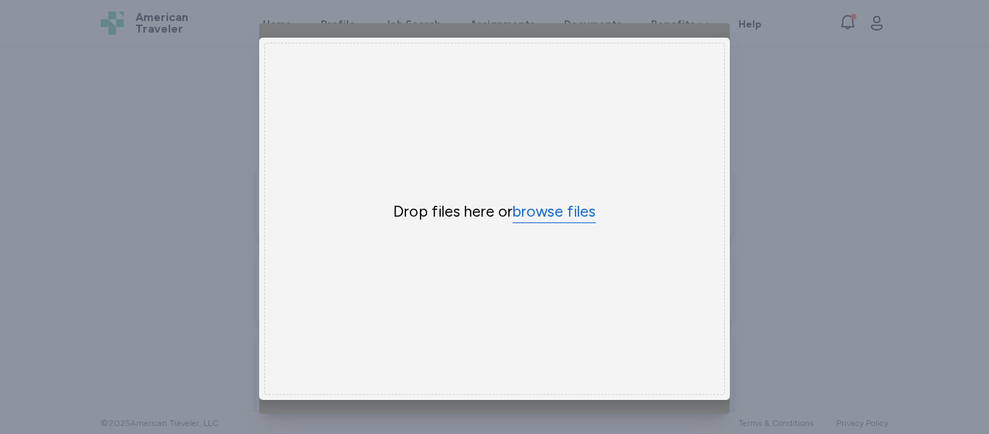
click at [541, 206] on button "browse files" at bounding box center [554, 211] width 83 height 21
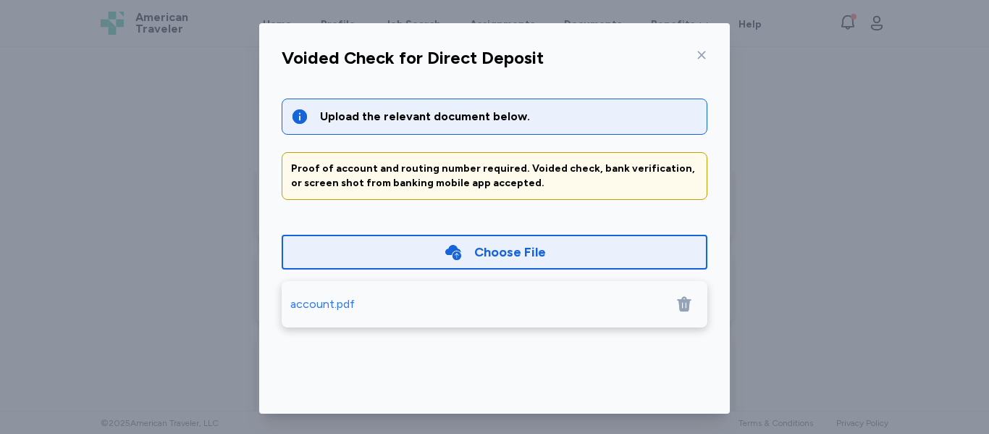
scroll to position [117, 0]
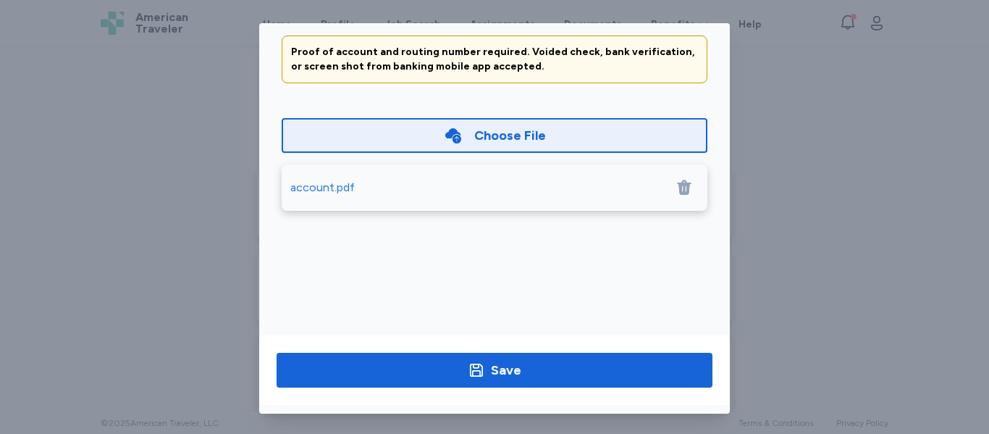
click at [577, 380] on span "Save" at bounding box center [494, 370] width 413 height 20
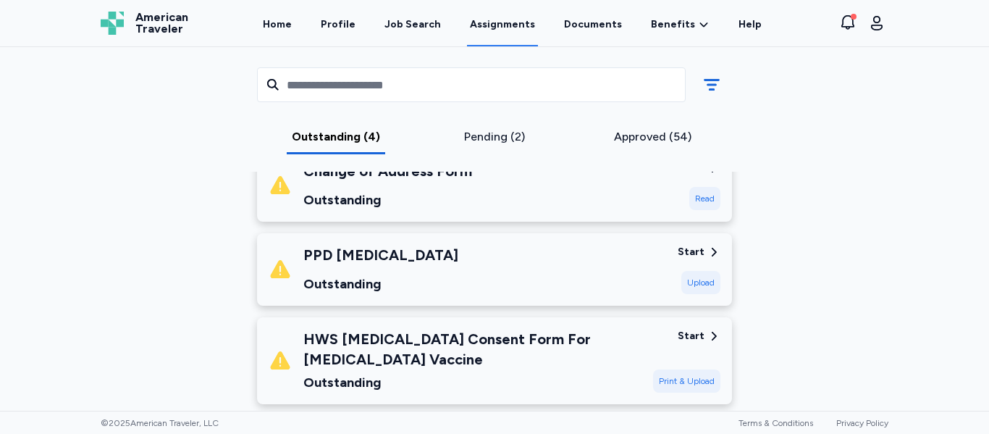
scroll to position [422, 0]
click at [826, 297] on div "Sumner Regional Medical Center Sep 22, 2025 - Dec 22, 2025 Requirements All ass…" at bounding box center [494, 236] width 811 height 1153
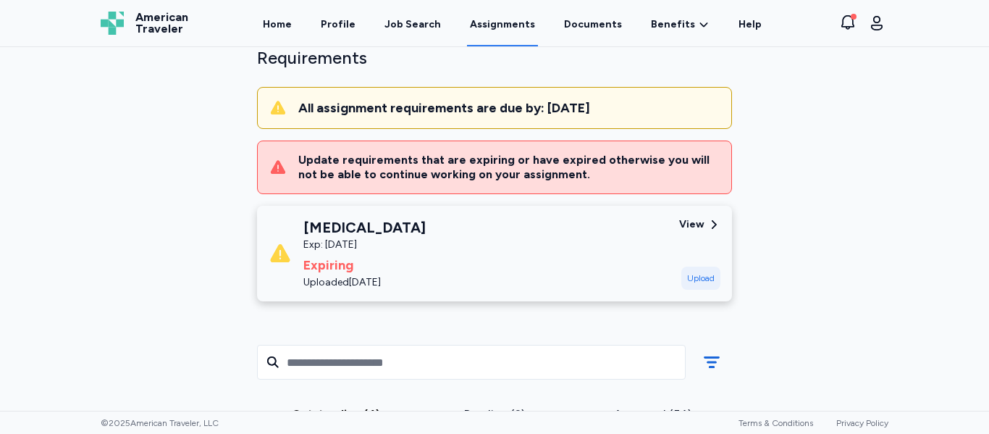
scroll to position [110, 0]
